Goal: Task Accomplishment & Management: Manage account settings

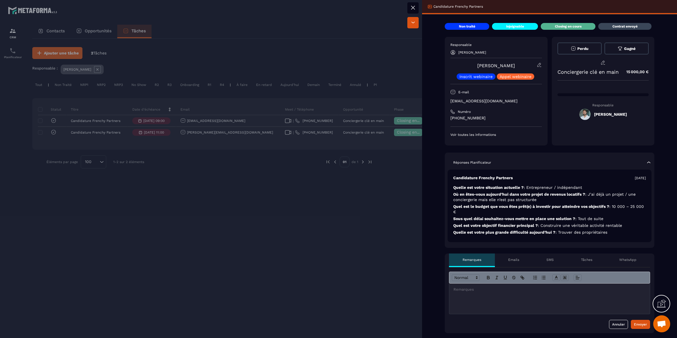
drag, startPoint x: 380, startPoint y: 64, endPoint x: 160, endPoint y: 87, distance: 220.7
click at [376, 65] on div at bounding box center [338, 169] width 677 height 338
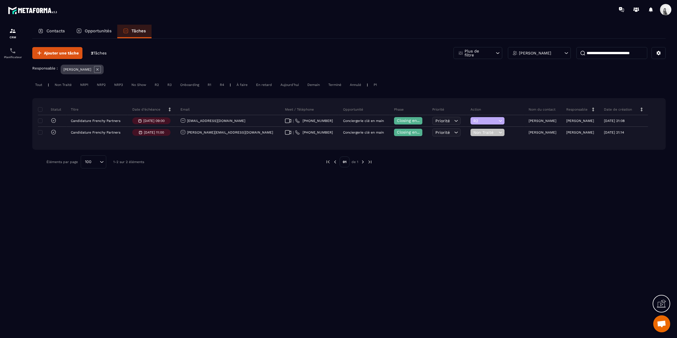
click at [96, 69] on icon at bounding box center [97, 69] width 2 height 2
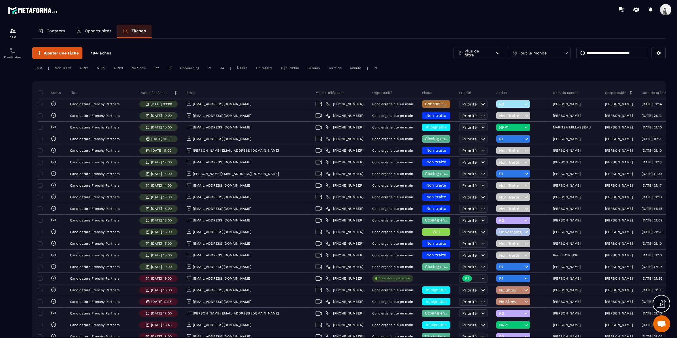
click at [183, 67] on div "Onboarding" at bounding box center [189, 68] width 25 height 7
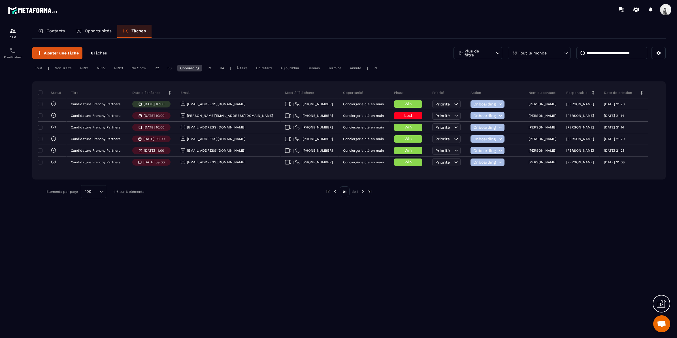
click at [170, 65] on div "R3" at bounding box center [170, 68] width 10 height 7
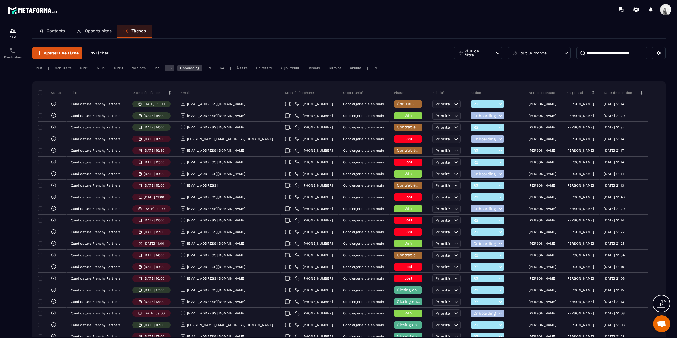
click at [539, 53] on p "Tout le monde" at bounding box center [533, 53] width 28 height 4
click at [30, 67] on div "Contacts Opportunités Tâches Ajouter une tâche 22 Tâches Plus de filtre Tout le…" at bounding box center [349, 186] width 645 height 323
click at [36, 67] on div "Tout" at bounding box center [38, 68] width 13 height 7
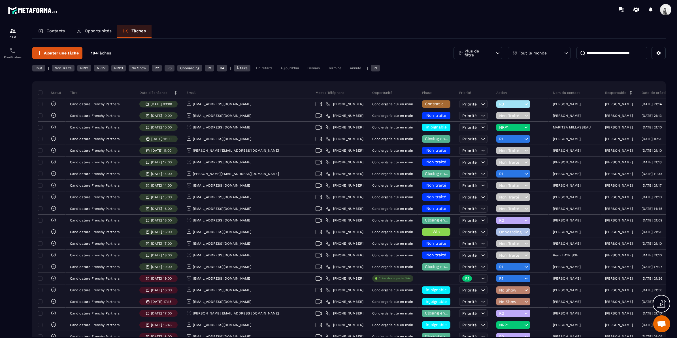
click at [37, 69] on div "Tout" at bounding box center [38, 68] width 13 height 7
click at [540, 54] on p "Tout le monde" at bounding box center [533, 53] width 28 height 4
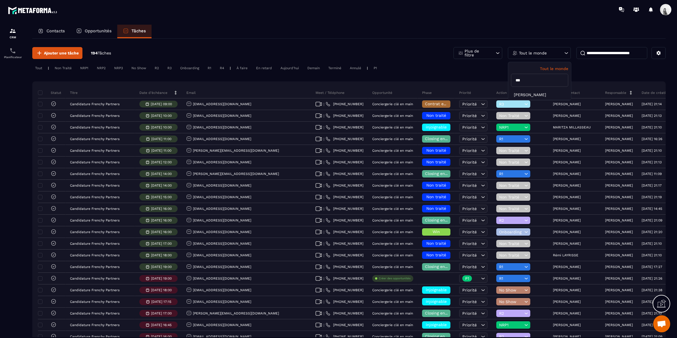
click at [539, 82] on input "***" at bounding box center [539, 80] width 57 height 13
type input "**"
click at [535, 124] on li "[PERSON_NAME]" at bounding box center [539, 126] width 63 height 10
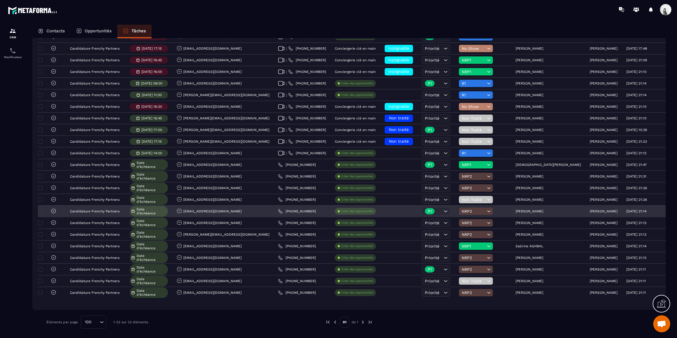
scroll to position [50, 0]
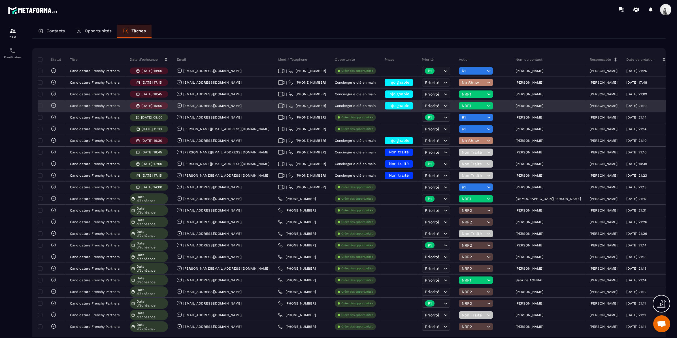
click at [525, 104] on p "[PERSON_NAME]" at bounding box center [529, 106] width 28 height 4
